Goal: Transaction & Acquisition: Download file/media

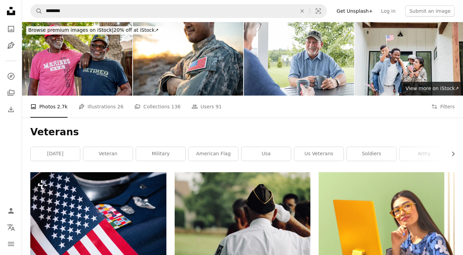
scroll to position [1505, 0]
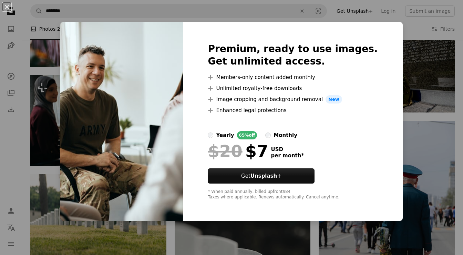
click at [83, 13] on div "An X shape Premium, ready to use images. Get unlimited access. A plus sign Memb…" at bounding box center [231, 127] width 463 height 255
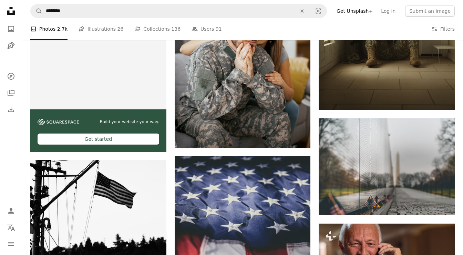
scroll to position [825, 0]
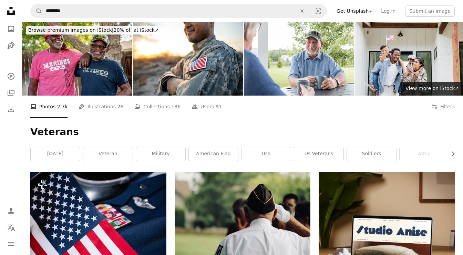
scroll to position [1468, 0]
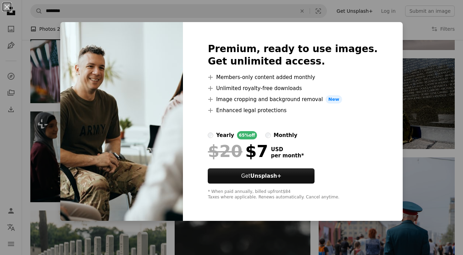
click at [251, 14] on div "An X shape Premium, ready to use images. Get unlimited access. A plus sign Memb…" at bounding box center [231, 127] width 463 height 255
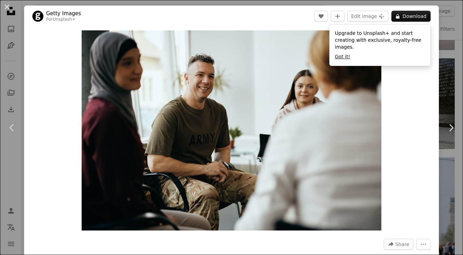
click at [337, 59] on button "Got it!" at bounding box center [342, 56] width 15 height 7
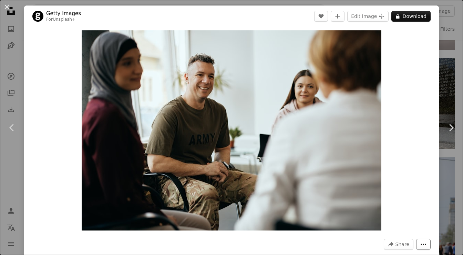
click at [424, 244] on icon "More Actions" at bounding box center [423, 244] width 6 height 6
click at [411, 163] on dialog "An X shape Chevron left Chevron right Getty Images For Unsplash+ A heart A plus…" at bounding box center [231, 127] width 463 height 255
click at [241, 128] on img "Zoom in on this image" at bounding box center [232, 130] width 300 height 200
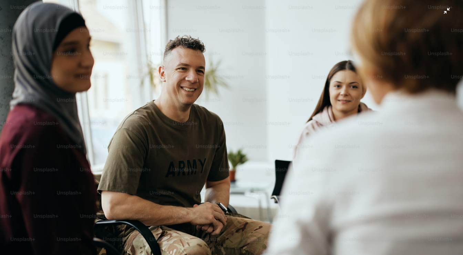
scroll to position [27, 0]
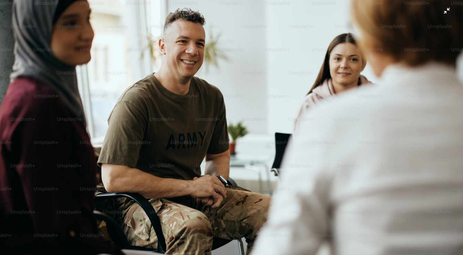
click at [241, 128] on img "Zoom out on this image" at bounding box center [232, 126] width 464 height 309
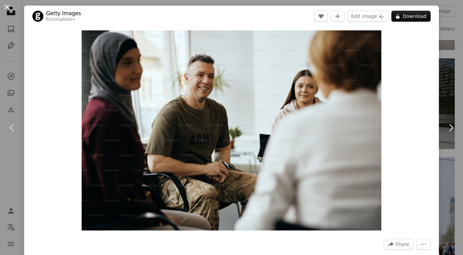
click at [7, 7] on button "An X shape" at bounding box center [7, 7] width 8 height 8
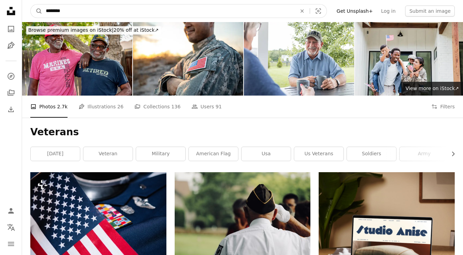
click at [78, 8] on input "********" at bounding box center [168, 10] width 252 height 13
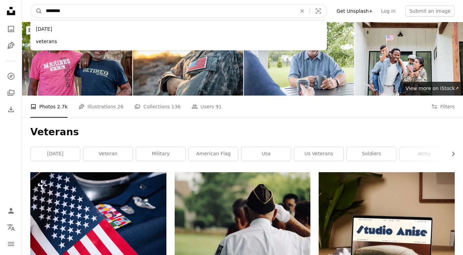
click at [78, 8] on input "********" at bounding box center [168, 10] width 252 height 13
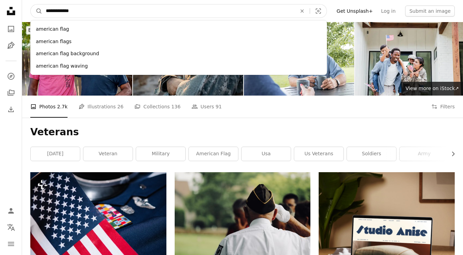
type input "**********"
click at [37, 11] on button "A magnifying glass" at bounding box center [37, 10] width 12 height 13
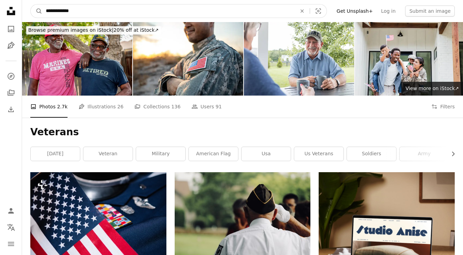
click at [37, 11] on button "A magnifying glass" at bounding box center [37, 10] width 12 height 13
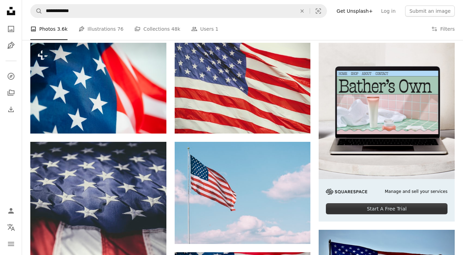
scroll to position [190, 0]
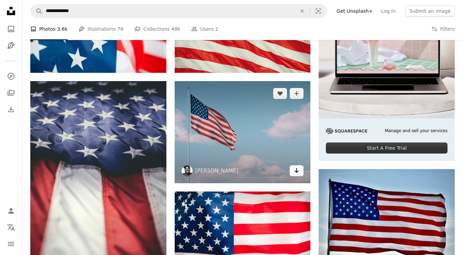
click at [295, 170] on icon "Arrow pointing down" at bounding box center [297, 170] width 6 height 8
